Goal: Transaction & Acquisition: Purchase product/service

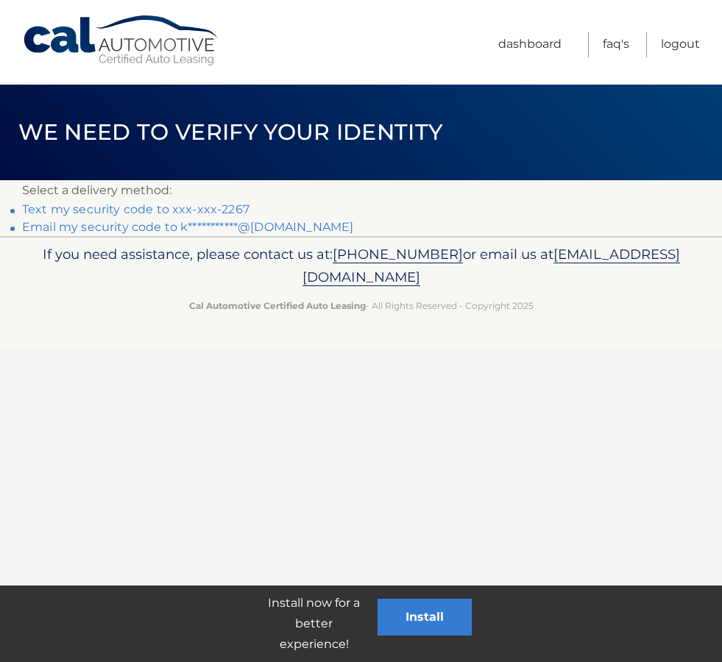
click at [138, 202] on link "Text my security code to xxx-xxx-2267" at bounding box center [135, 209] width 227 height 14
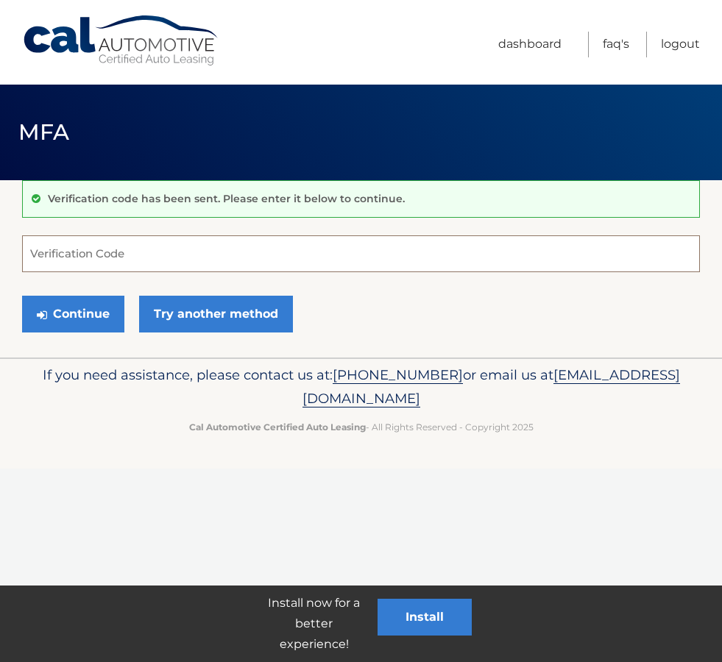
click at [360, 246] on input "Verification Code" at bounding box center [361, 253] width 678 height 37
type input "064093"
click at [97, 315] on button "Continue" at bounding box center [73, 314] width 102 height 37
click at [71, 311] on button "Continue" at bounding box center [73, 314] width 102 height 37
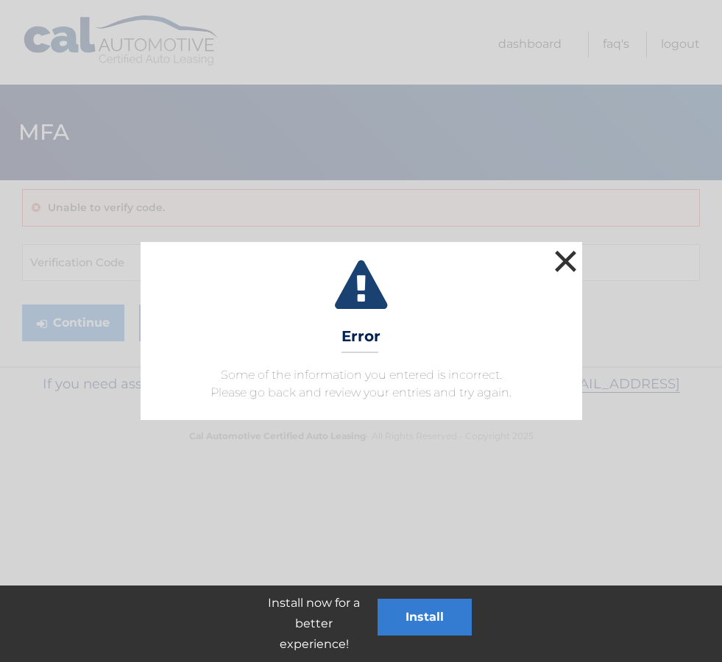
click at [575, 267] on button "×" at bounding box center [565, 261] width 29 height 29
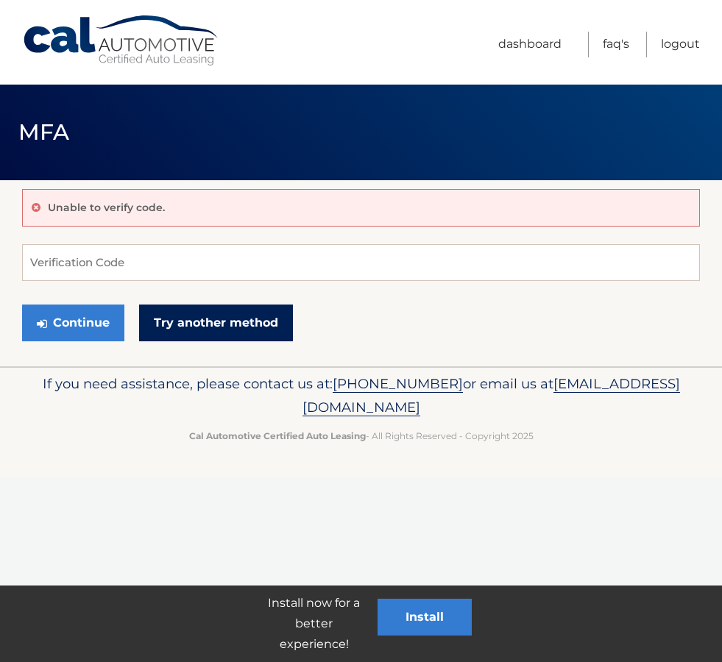
click at [194, 322] on link "Try another method" at bounding box center [216, 323] width 154 height 37
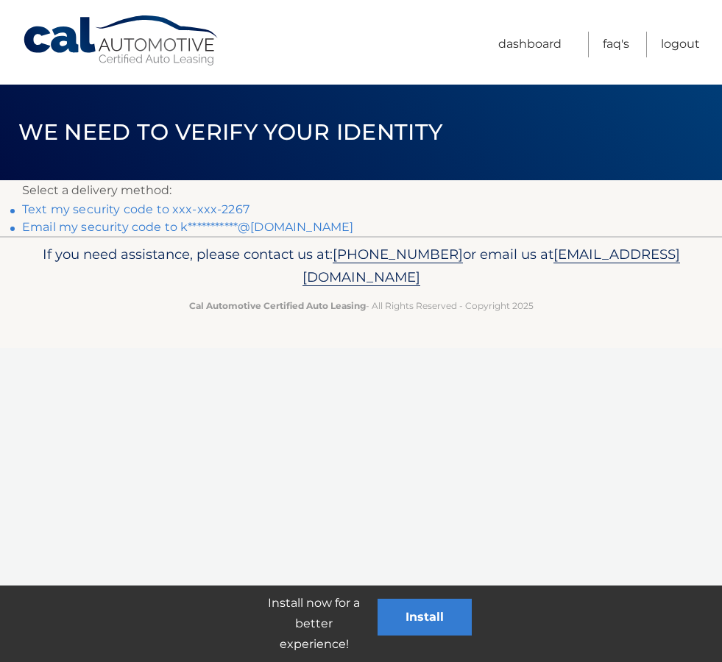
click at [184, 202] on link "Text my security code to xxx-xxx-2267" at bounding box center [135, 209] width 227 height 14
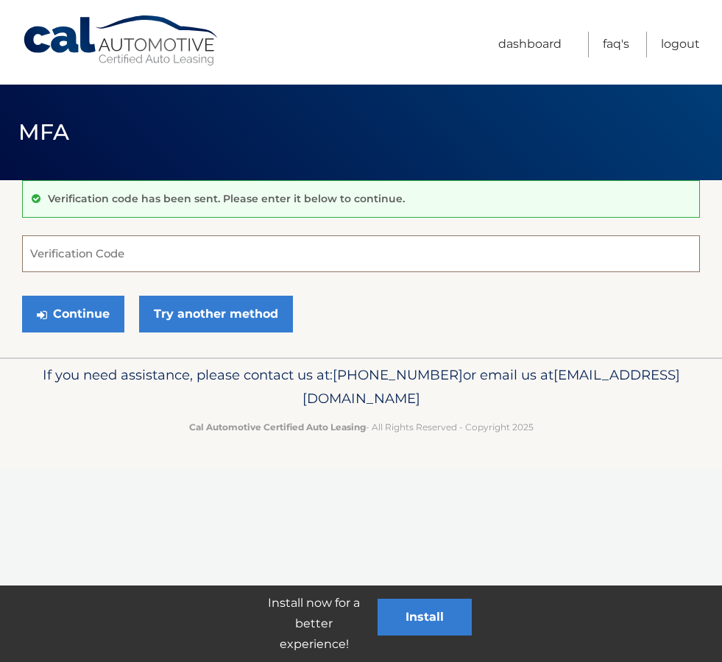
click at [189, 264] on input "Verification Code" at bounding box center [361, 253] width 678 height 37
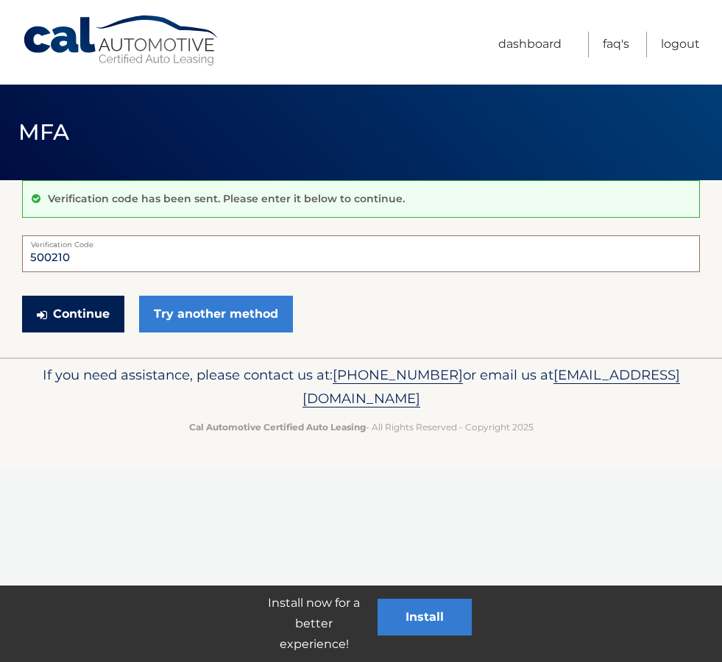
type input "500210"
click at [92, 324] on button "Continue" at bounding box center [73, 314] width 102 height 37
click at [187, 183] on div "Verification code has been sent. Please enter it below to continue." at bounding box center [361, 199] width 678 height 38
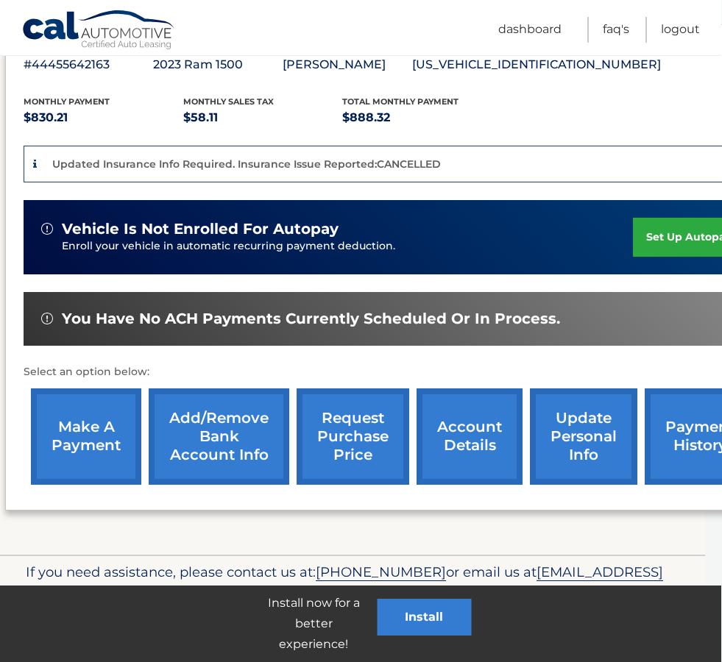
scroll to position [280, 18]
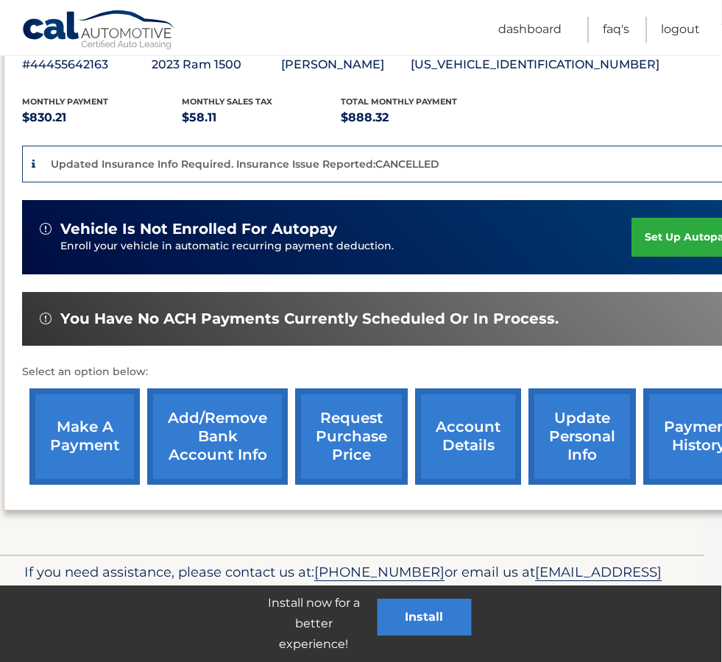
click at [348, 433] on link "request purchase price" at bounding box center [352, 437] width 113 height 96
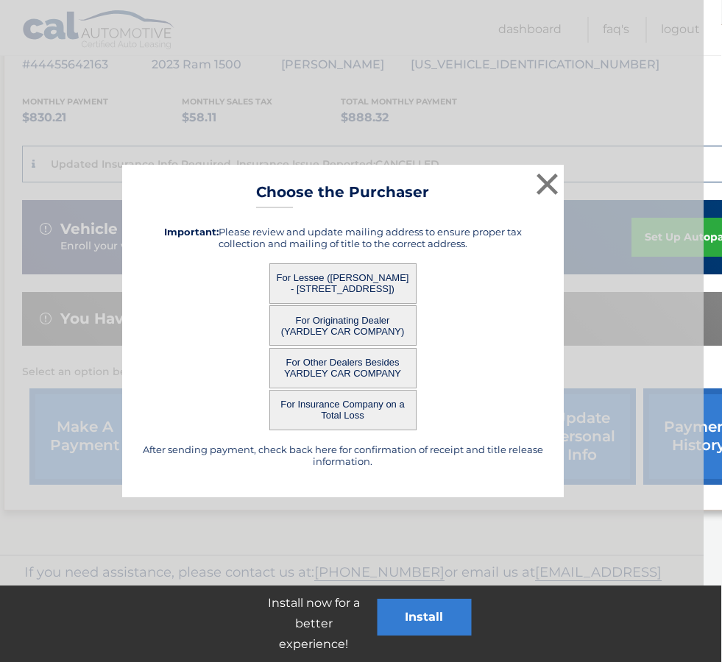
scroll to position [280, 18]
click at [376, 279] on button "For Lessee ([PERSON_NAME] - [STREET_ADDRESS])" at bounding box center [342, 283] width 147 height 40
click at [351, 293] on button "For Lessee ([PERSON_NAME] - [STREET_ADDRESS])" at bounding box center [342, 283] width 147 height 40
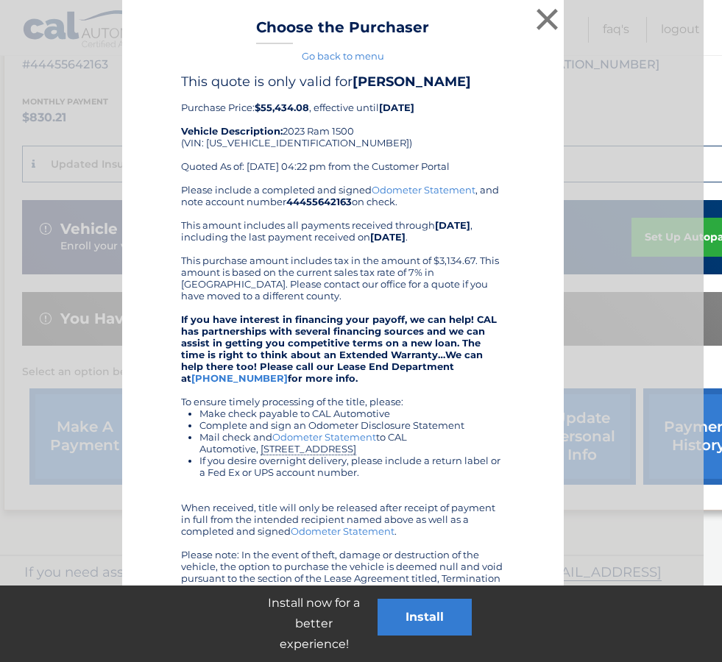
scroll to position [249, 18]
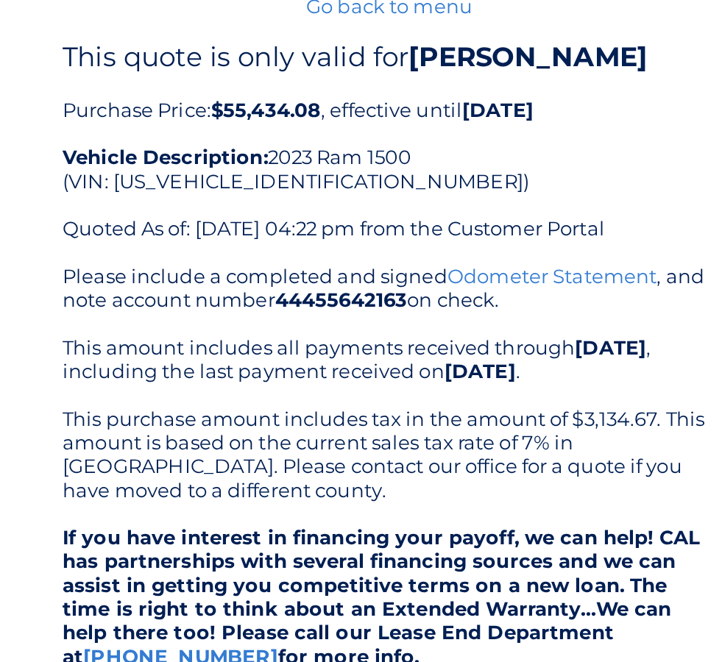
click at [288, 404] on link "[PHONE_NUMBER]" at bounding box center [240, 410] width 96 height 12
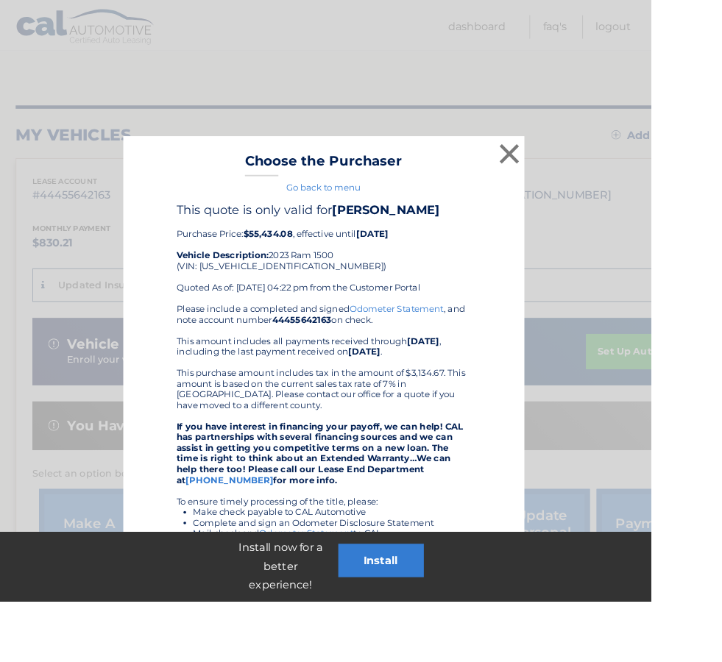
scroll to position [113, 0]
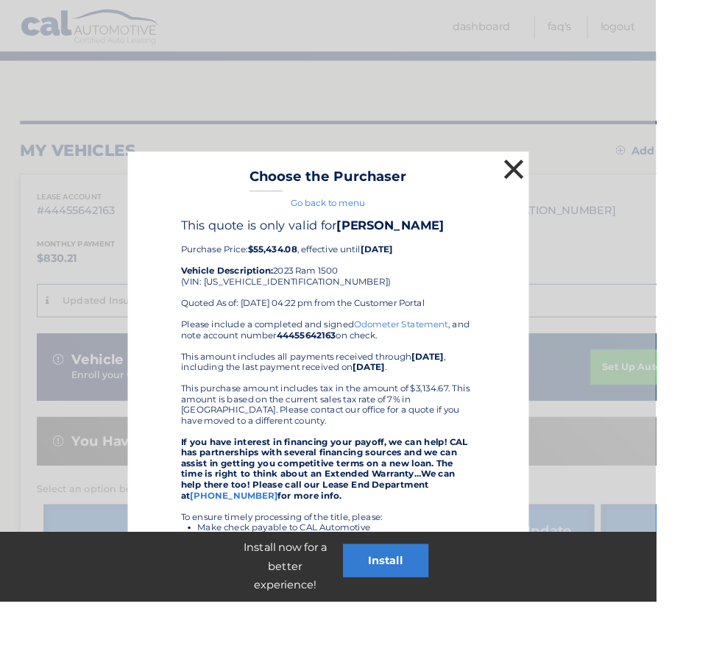
click at [561, 180] on button "×" at bounding box center [565, 185] width 29 height 29
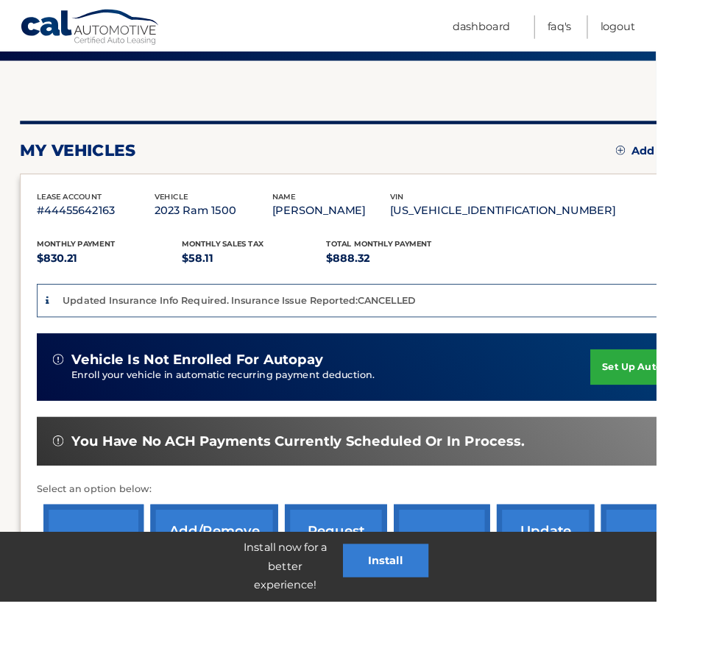
click at [356, 599] on link "request purchase price" at bounding box center [370, 604] width 113 height 96
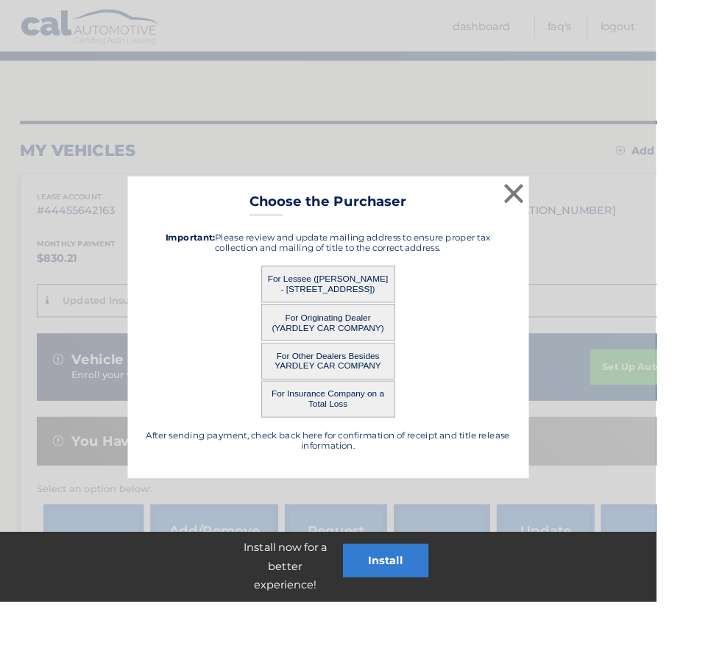
click at [341, 400] on button "For Other Dealers Besides YARDLEY CAR COMPANY" at bounding box center [361, 398] width 147 height 40
click at [337, 398] on button "For Other Dealers Besides YARDLEY CAR COMPANY" at bounding box center [361, 398] width 147 height 40
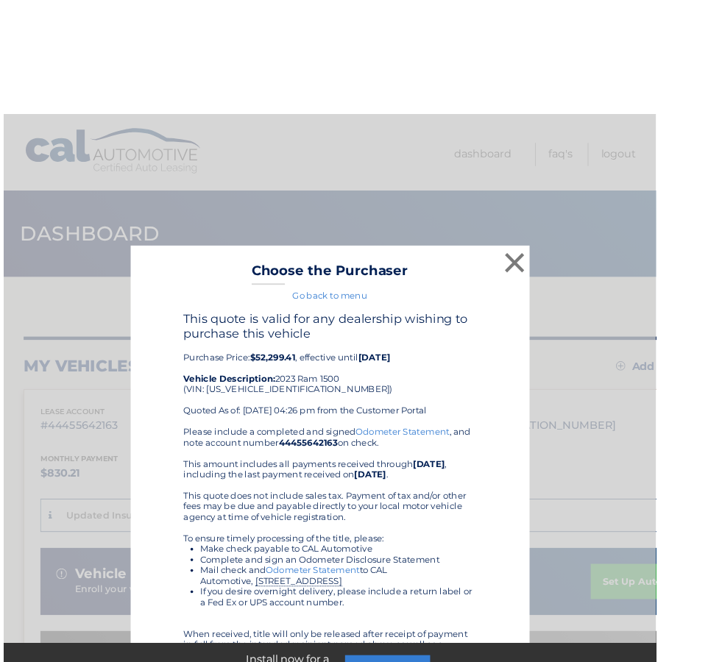
scroll to position [4, 0]
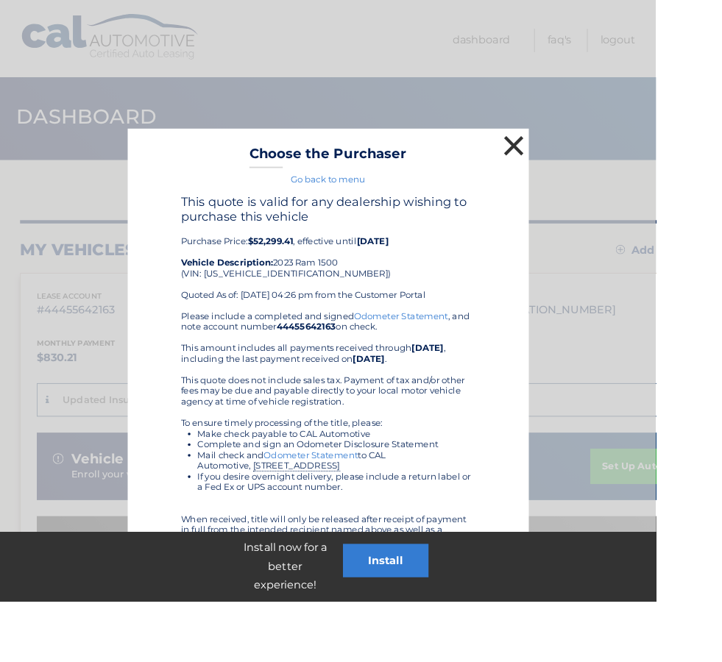
click at [551, 155] on button "×" at bounding box center [565, 160] width 29 height 29
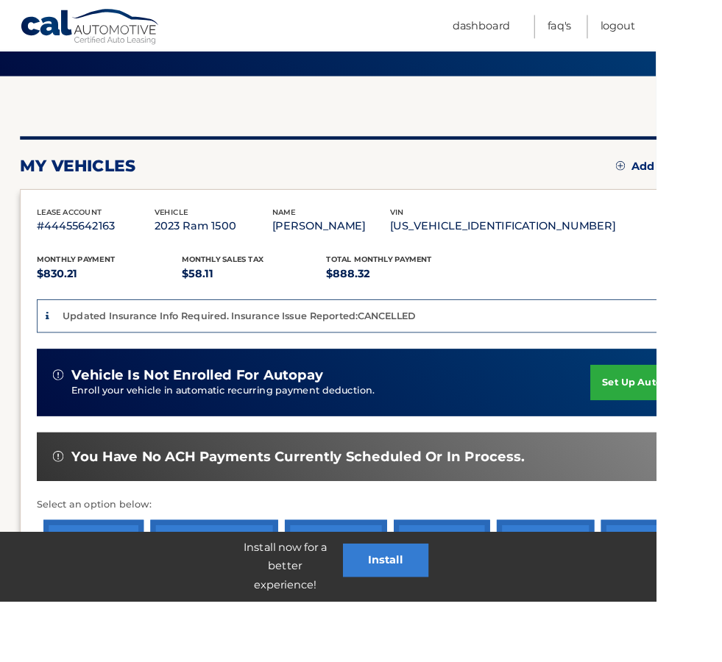
scroll to position [116, 0]
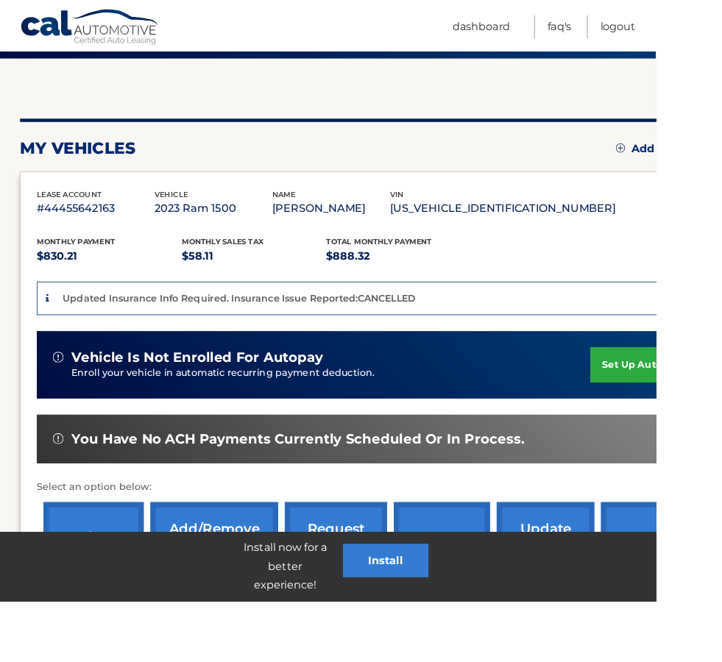
click at [368, 606] on link "request purchase price" at bounding box center [370, 601] width 113 height 96
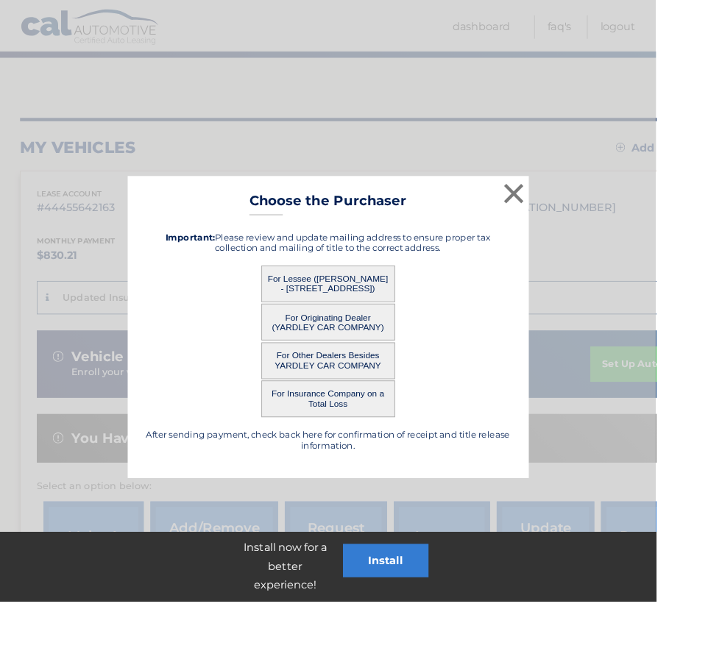
scroll to position [180, 0]
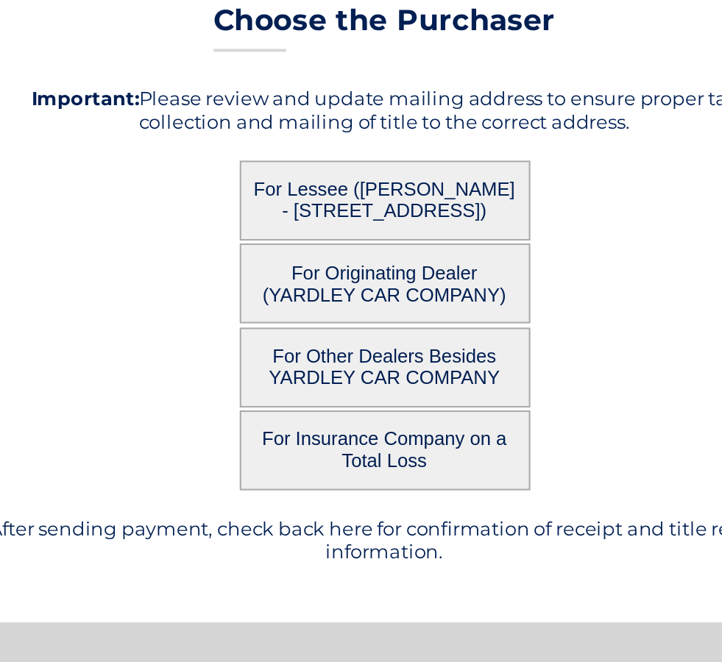
click at [288, 271] on button "For Originating Dealer (YARDLEY CAR COMPANY)" at bounding box center [361, 291] width 147 height 40
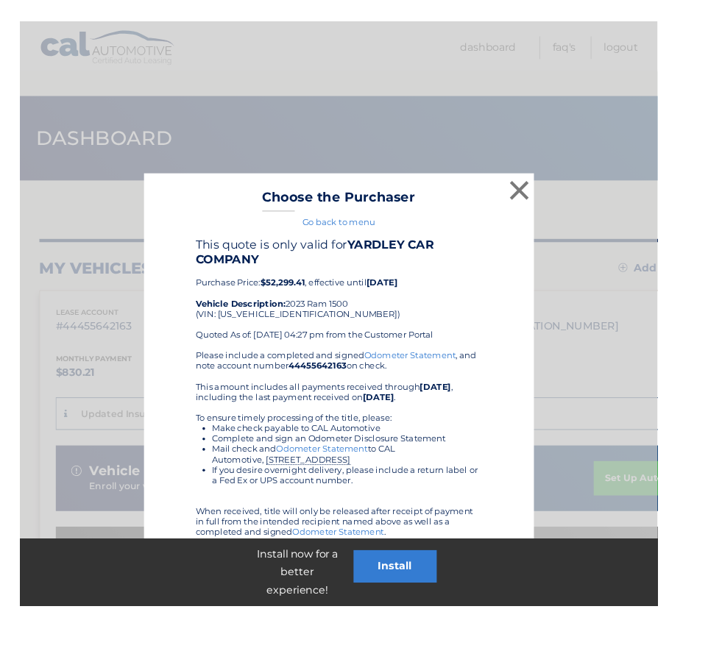
scroll to position [58, 0]
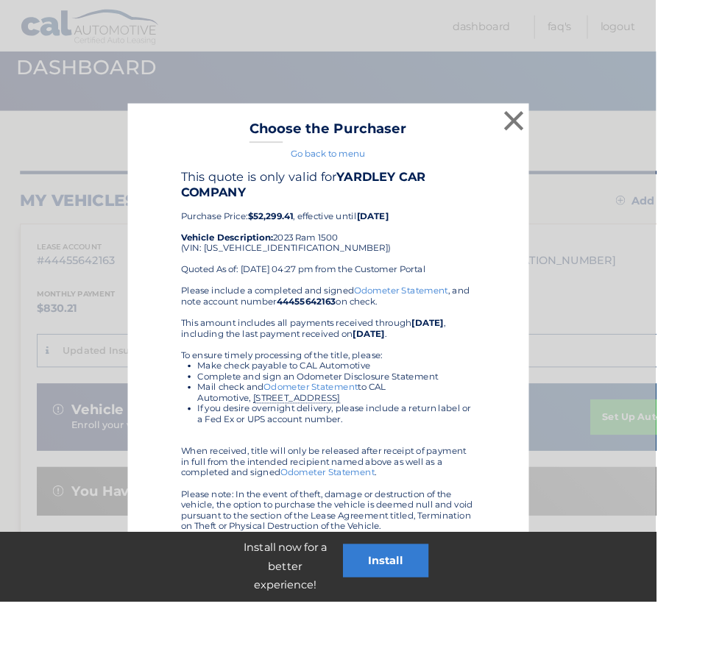
click at [238, 294] on div "This quote is only valid for YARDLEY CAR COMPANY Purchase Price: $52,299.41 , e…" at bounding box center [361, 250] width 324 height 127
click at [544, 121] on div "× Choose the Purchaser Go back to menu After sending payment, check back here f…" at bounding box center [362, 389] width 442 height 551
click at [564, 124] on button "×" at bounding box center [565, 132] width 29 height 29
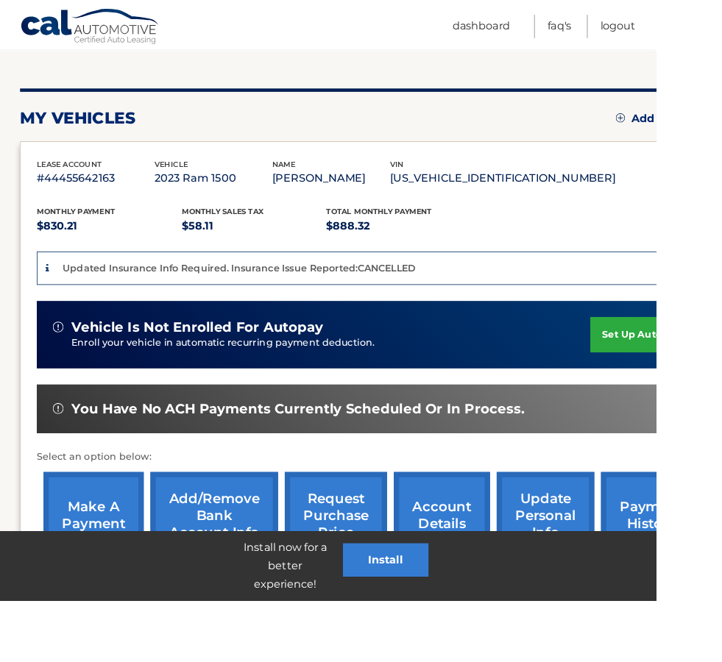
scroll to position [149, 0]
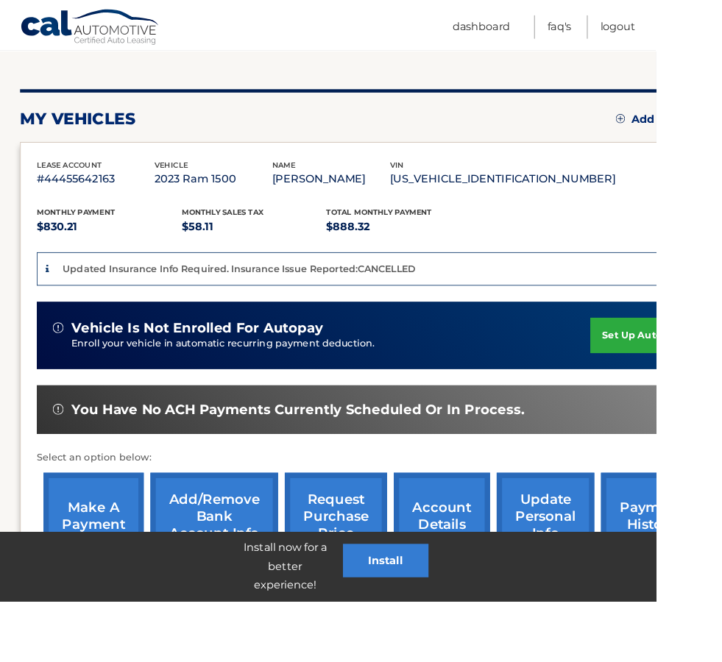
click at [348, 562] on link "request purchase price" at bounding box center [370, 568] width 113 height 96
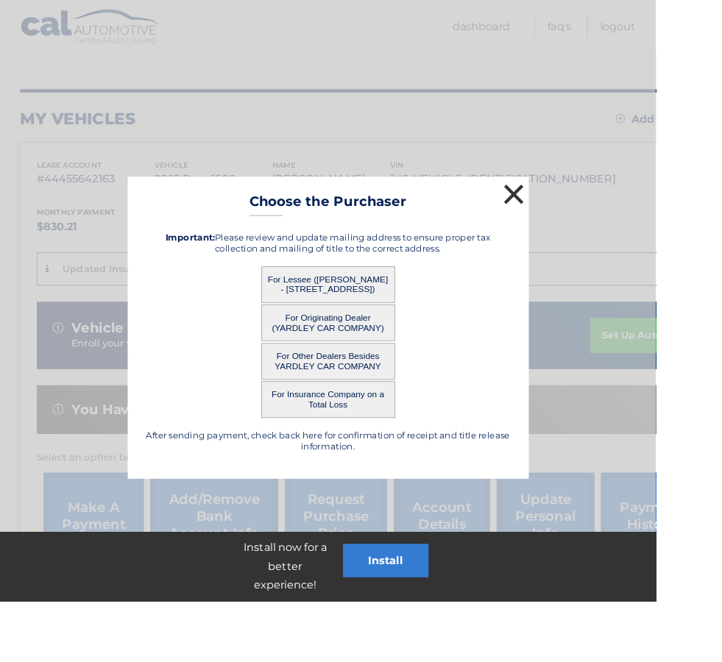
click at [562, 209] on button "×" at bounding box center [565, 213] width 29 height 29
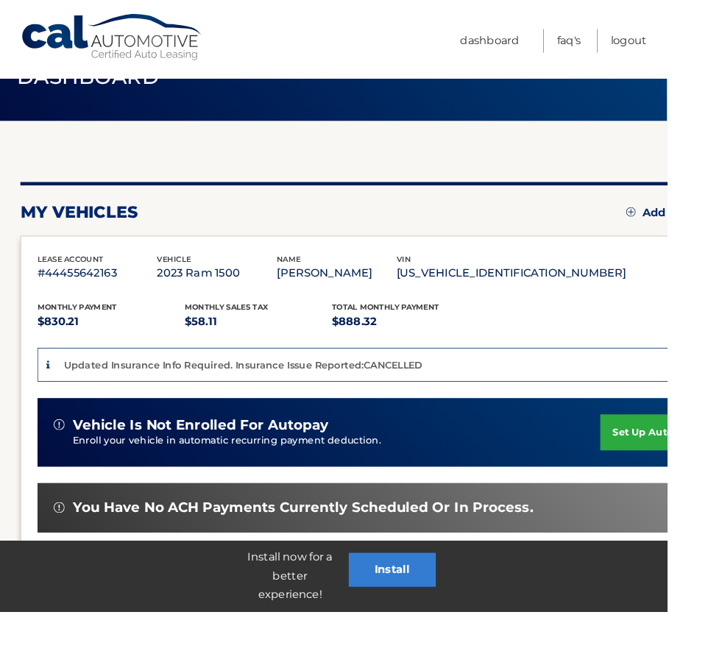
scroll to position [0, 0]
